Goal: Task Accomplishment & Management: Complete application form

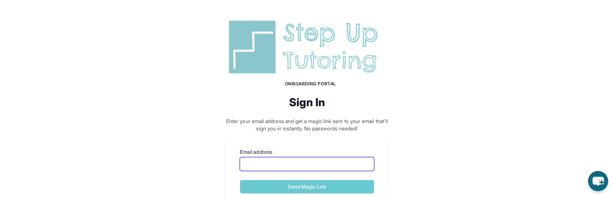
click at [244, 163] on input "Email address" at bounding box center [307, 164] width 134 height 14
type input "**********"
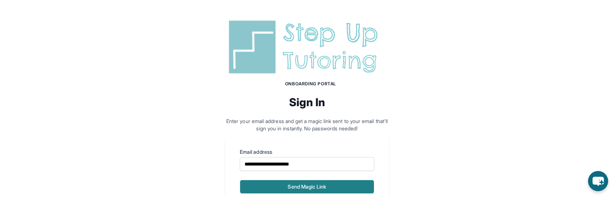
click at [272, 193] on button "Send Magic Link" at bounding box center [307, 186] width 134 height 14
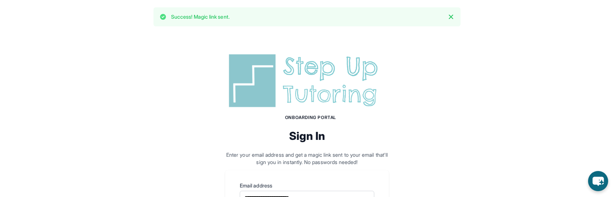
click at [87, 60] on div "**********" at bounding box center [307, 164] width 614 height 261
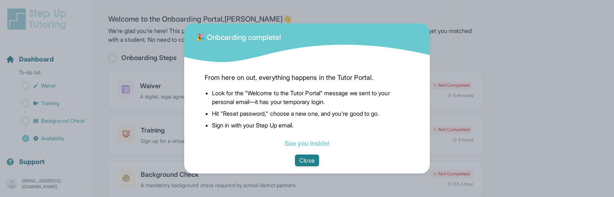
click at [299, 160] on button "Close" at bounding box center [307, 160] width 24 height 12
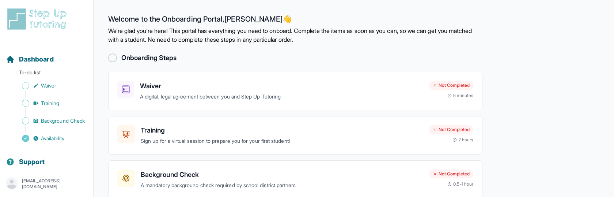
click at [98, 55] on main "Welcome to the Onboarding Portal, [PERSON_NAME] 👋 We're glad you're here! This …" at bounding box center [354, 138] width 520 height 276
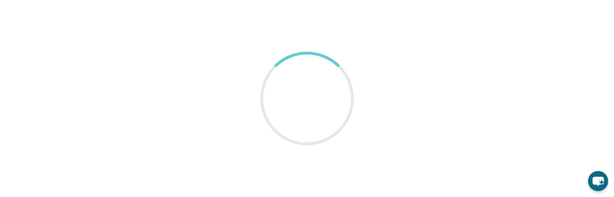
click at [67, 50] on main at bounding box center [307, 98] width 614 height 197
click at [56, 70] on main at bounding box center [307, 98] width 614 height 197
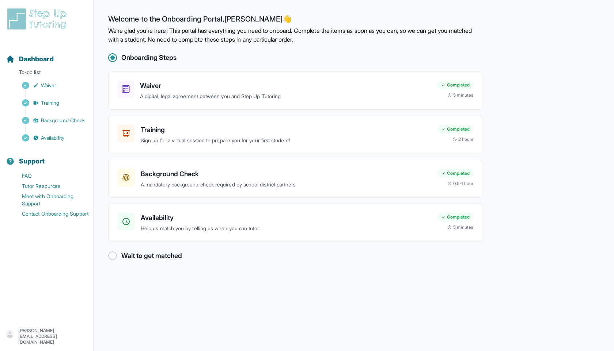
click at [105, 58] on main "Welcome to the Onboarding Portal, Karen 👋 We're glad you're here! This portal h…" at bounding box center [354, 175] width 520 height 351
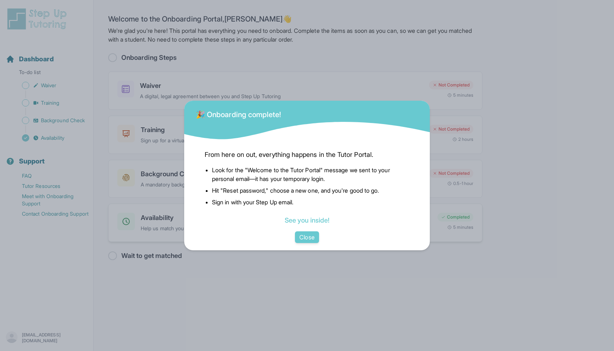
click at [306, 234] on button "Close" at bounding box center [307, 238] width 24 height 12
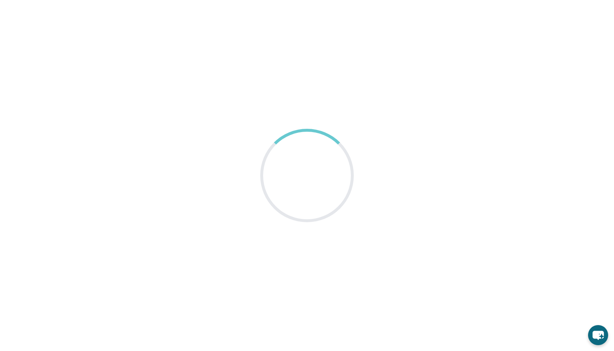
click at [72, 52] on main at bounding box center [307, 175] width 614 height 351
